Goal: Share content: Share content

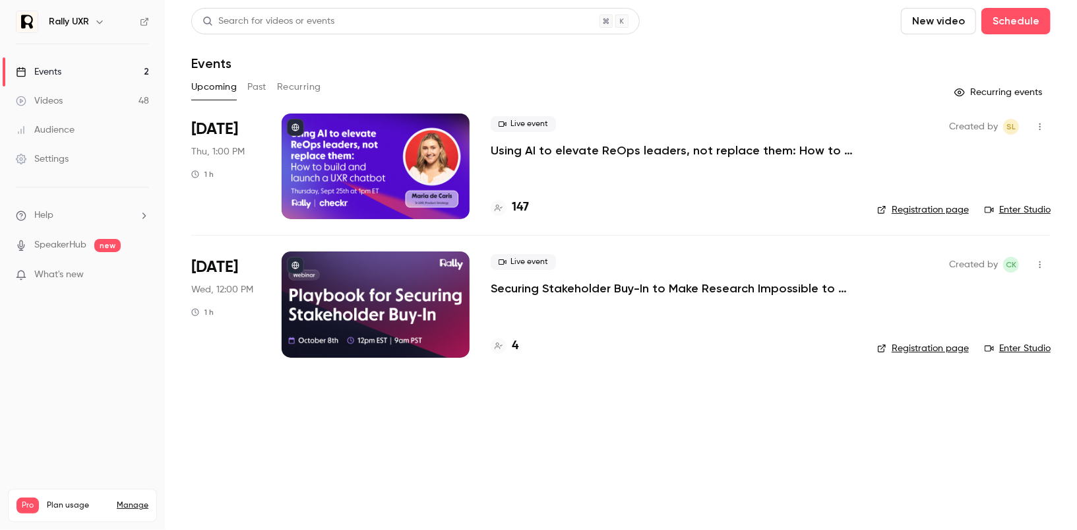
click at [263, 84] on button "Past" at bounding box center [256, 87] width 19 height 21
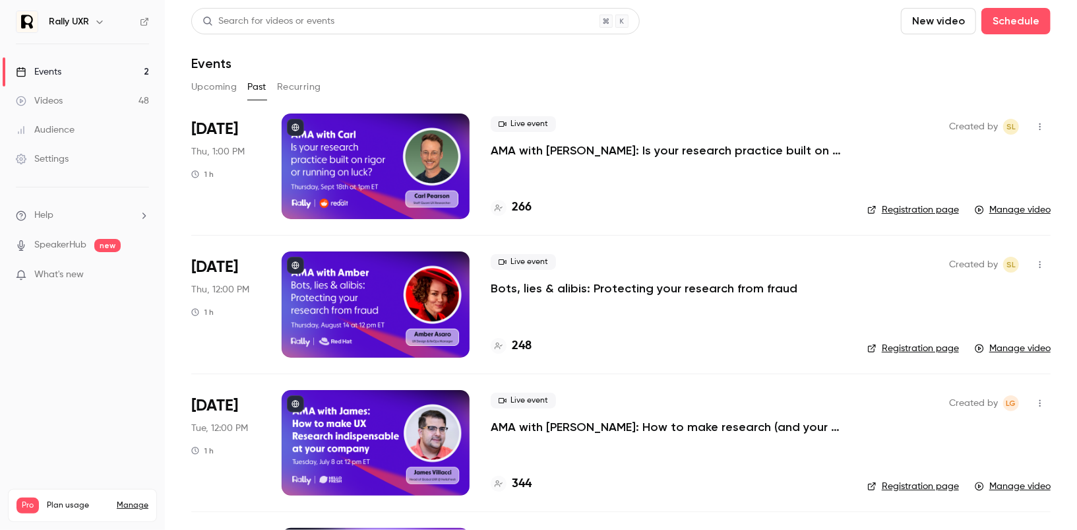
click at [394, 191] on div at bounding box center [376, 166] width 188 height 106
click at [932, 207] on link "Registration page" at bounding box center [914, 209] width 92 height 13
click at [1046, 123] on icon "button" at bounding box center [1040, 126] width 11 height 9
click at [978, 152] on li "Share" at bounding box center [979, 160] width 143 height 34
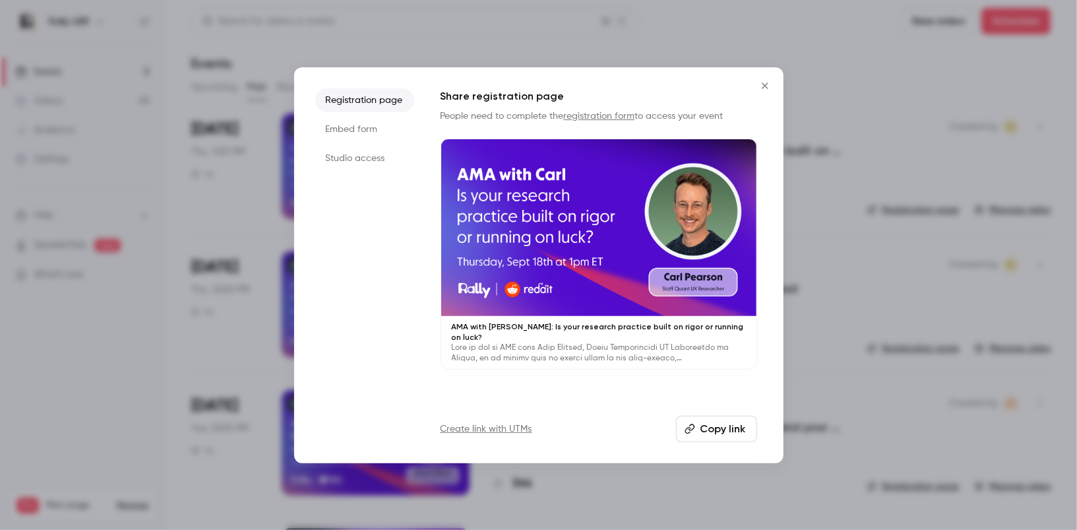
click at [362, 129] on li "Embed form" at bounding box center [364, 129] width 99 height 24
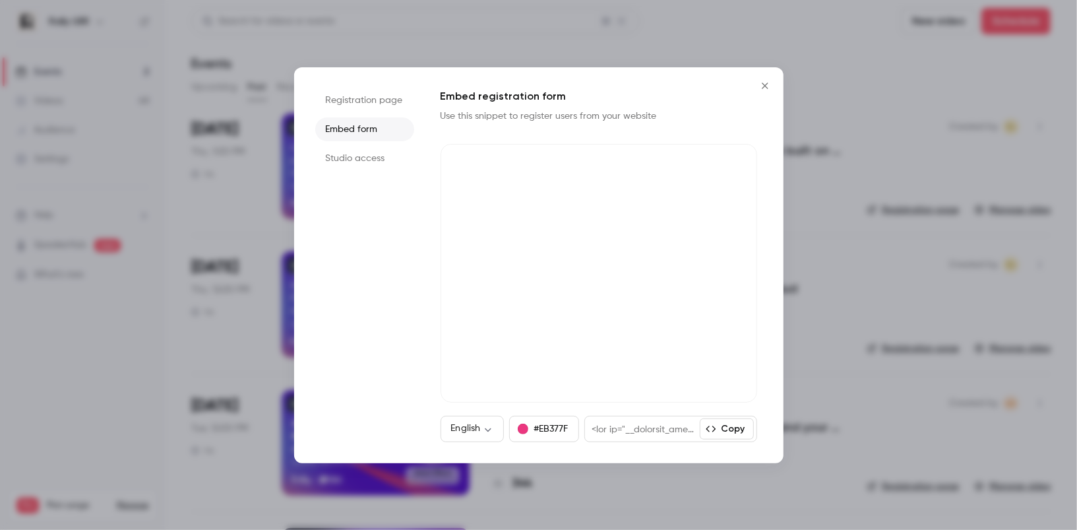
click at [370, 160] on li "Studio access" at bounding box center [364, 158] width 99 height 24
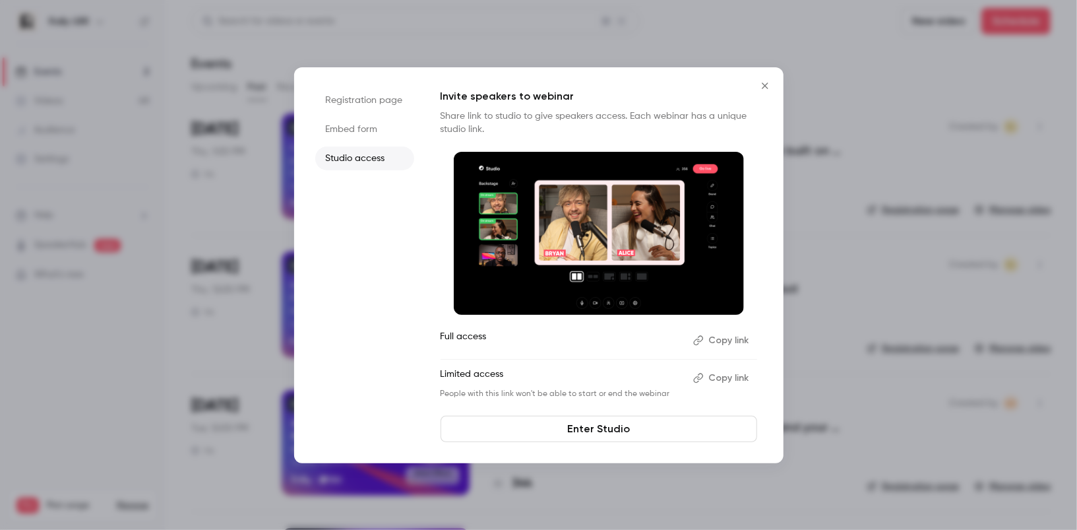
click at [364, 99] on li "Registration page" at bounding box center [364, 100] width 99 height 24
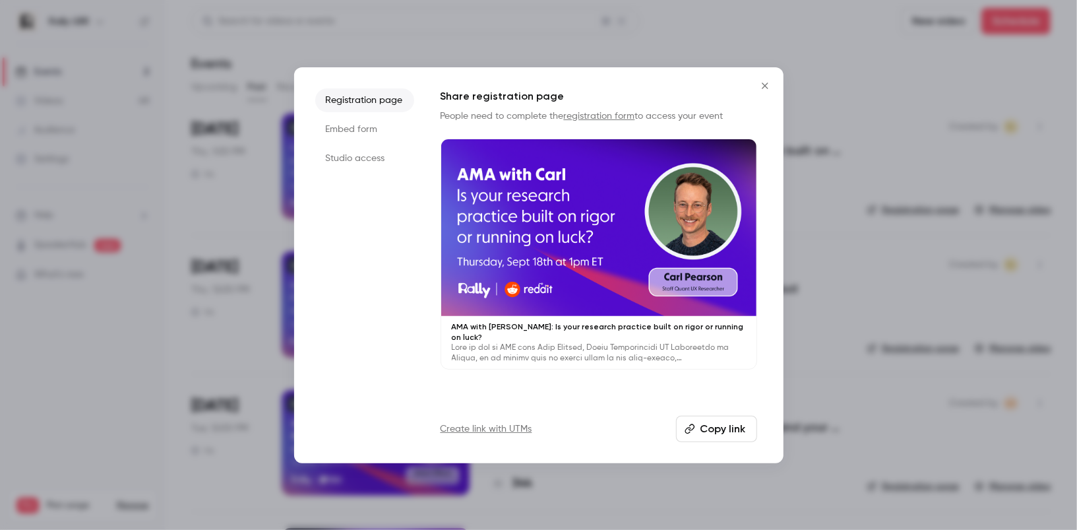
click at [720, 433] on button "Copy link" at bounding box center [716, 429] width 81 height 26
click at [772, 87] on icon "Close" at bounding box center [765, 85] width 16 height 11
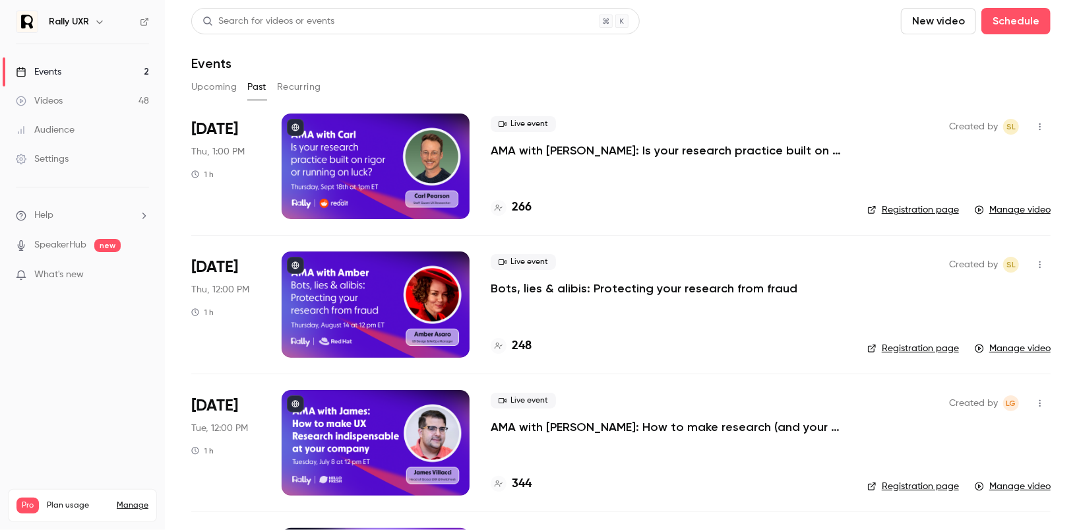
click at [403, 167] on div at bounding box center [376, 166] width 188 height 106
click at [1040, 128] on icon "button" at bounding box center [1040, 126] width 11 height 9
click at [837, 190] on div at bounding box center [538, 265] width 1077 height 530
click at [904, 204] on link "Registration page" at bounding box center [914, 209] width 92 height 13
click at [433, 149] on div at bounding box center [376, 166] width 188 height 106
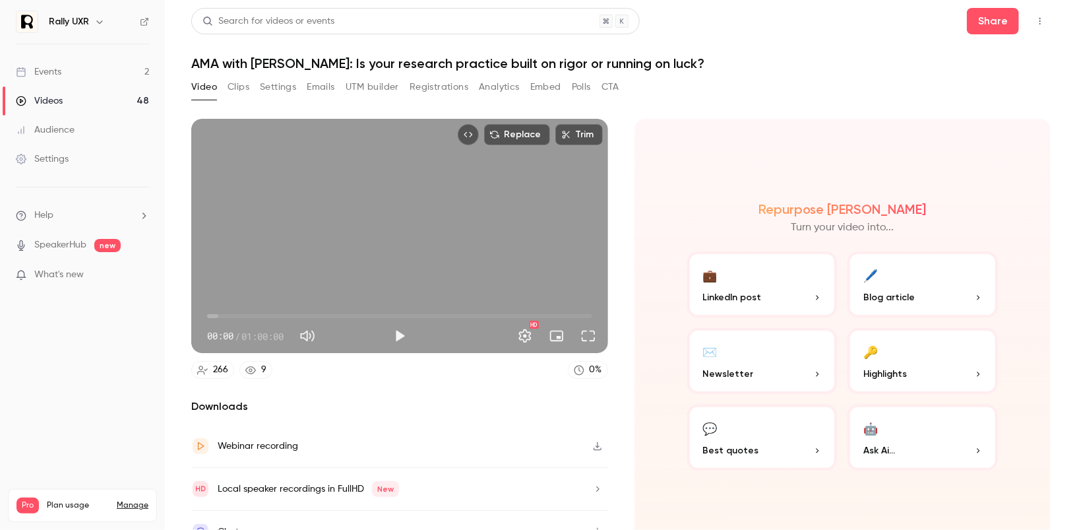
click at [235, 87] on button "Clips" at bounding box center [239, 87] width 22 height 21
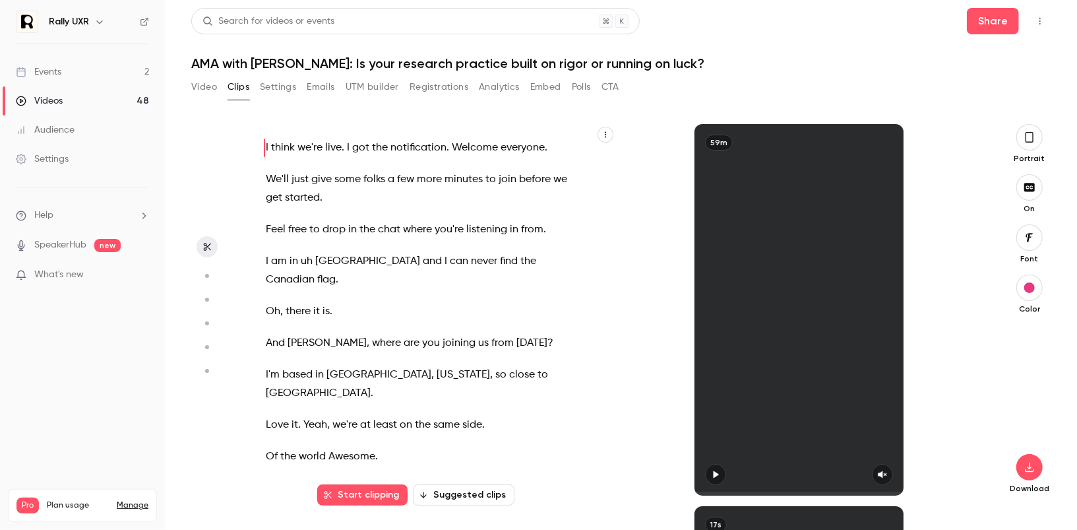
click at [600, 137] on button "button" at bounding box center [606, 135] width 16 height 16
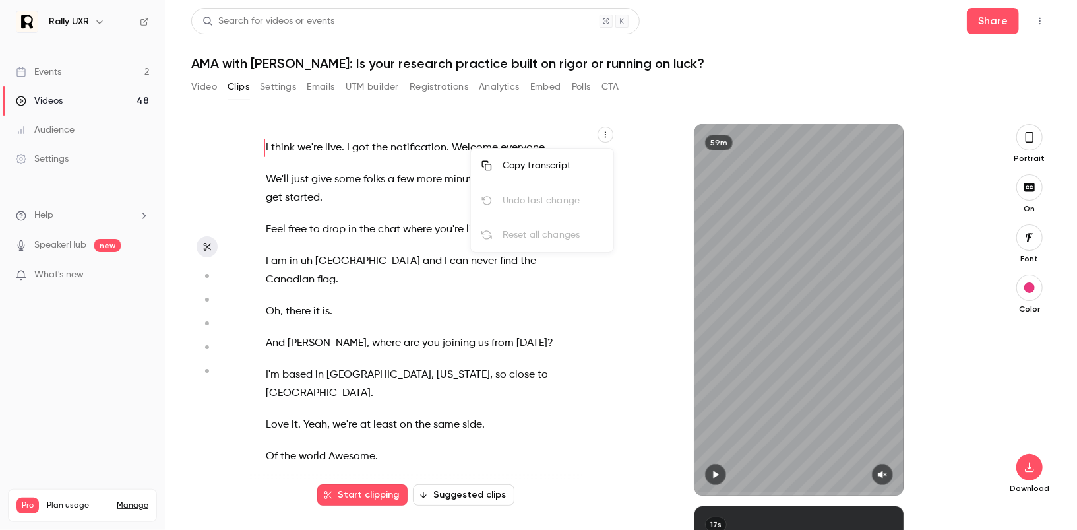
click at [573, 160] on div "Copy transcript" at bounding box center [553, 165] width 100 height 13
